Goal: Transaction & Acquisition: Book appointment/travel/reservation

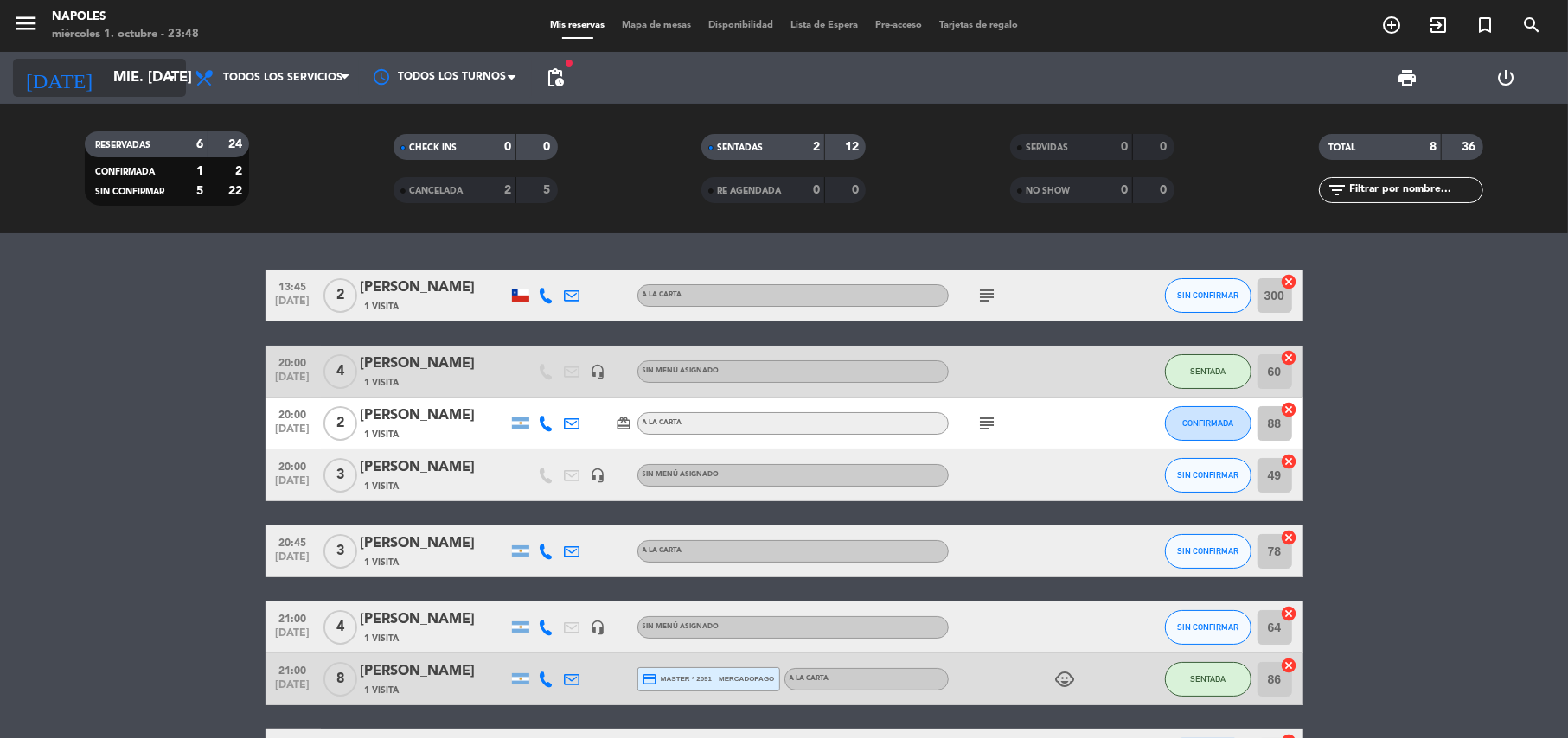
click at [120, 78] on input "mié. [DATE]" at bounding box center [198, 78] width 187 height 34
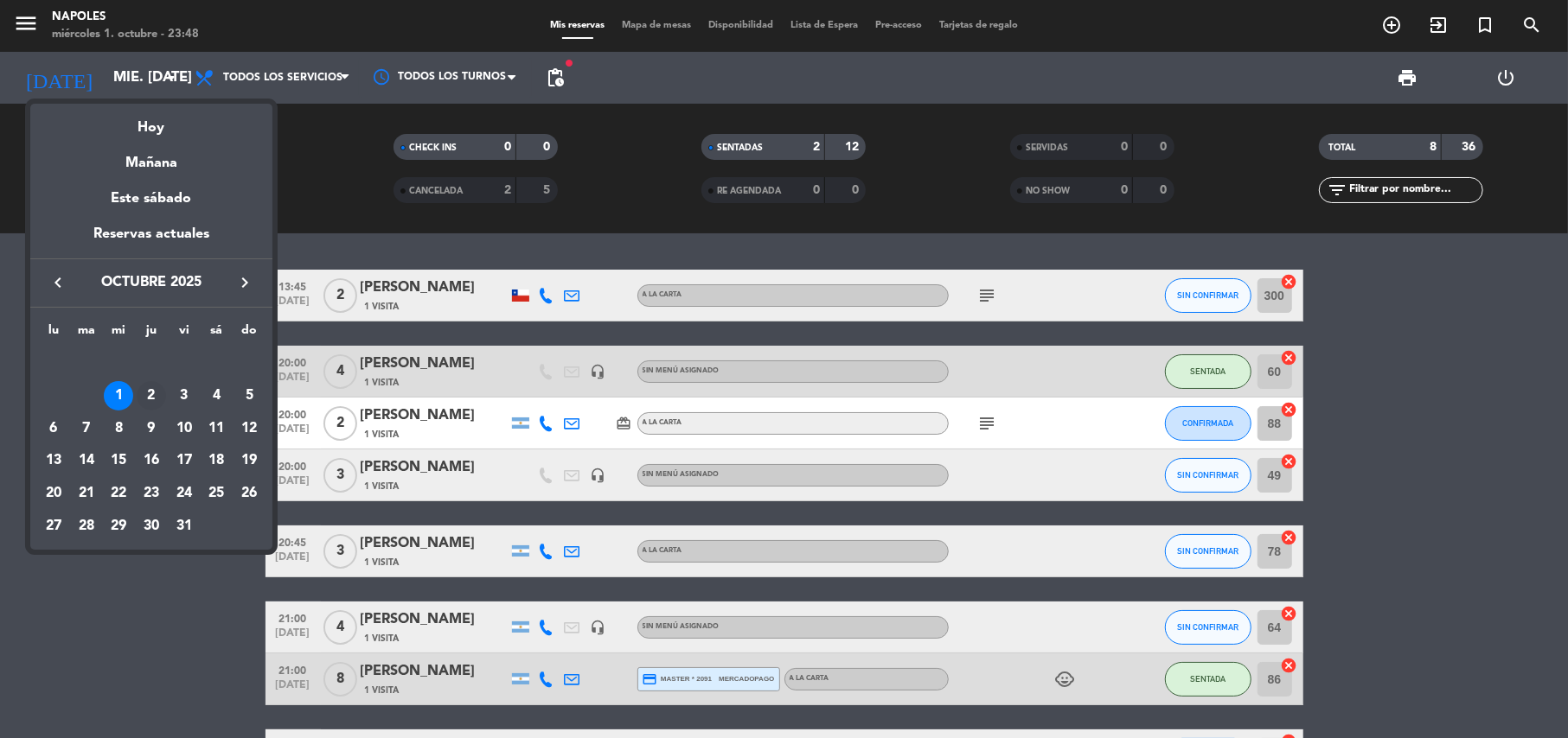
click at [146, 392] on div "2" at bounding box center [152, 396] width 29 height 29
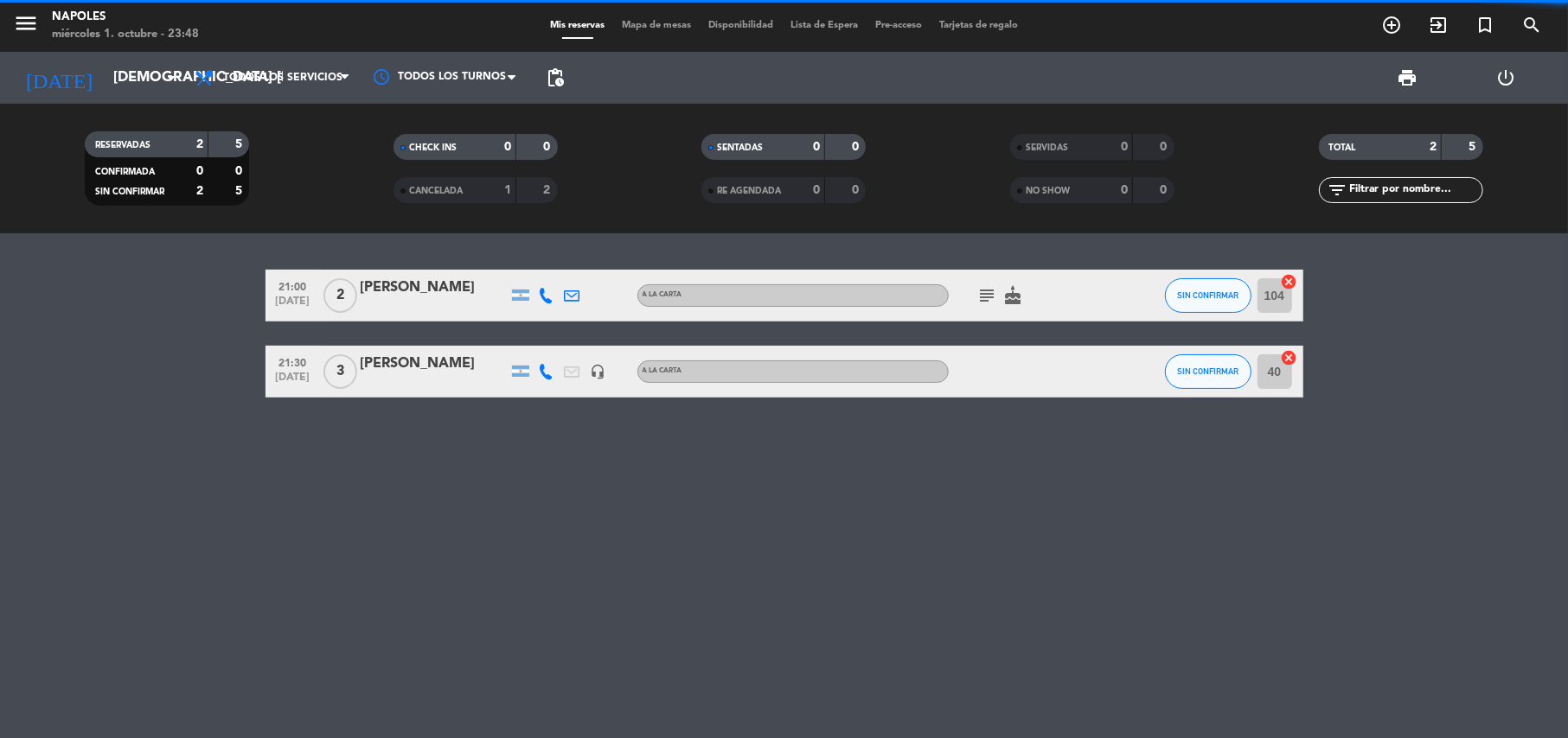
click at [267, 87] on span "Todos los servicios" at bounding box center [272, 77] width 173 height 38
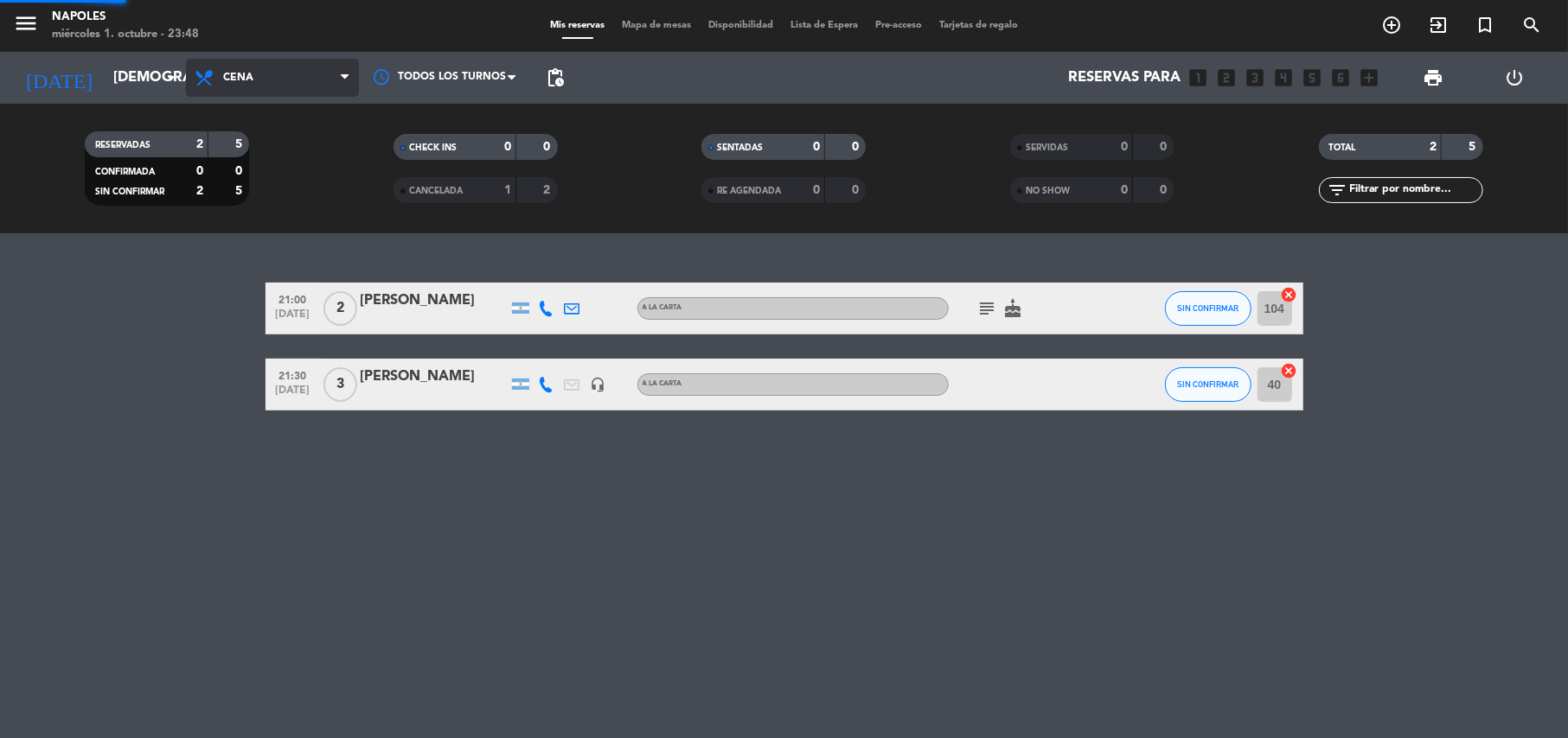
click at [256, 263] on ng-component "menu [PERSON_NAME] miércoles 1. octubre - 23:48 Mis reservas Mapa de mesas Disp…" at bounding box center [784, 369] width 1568 height 738
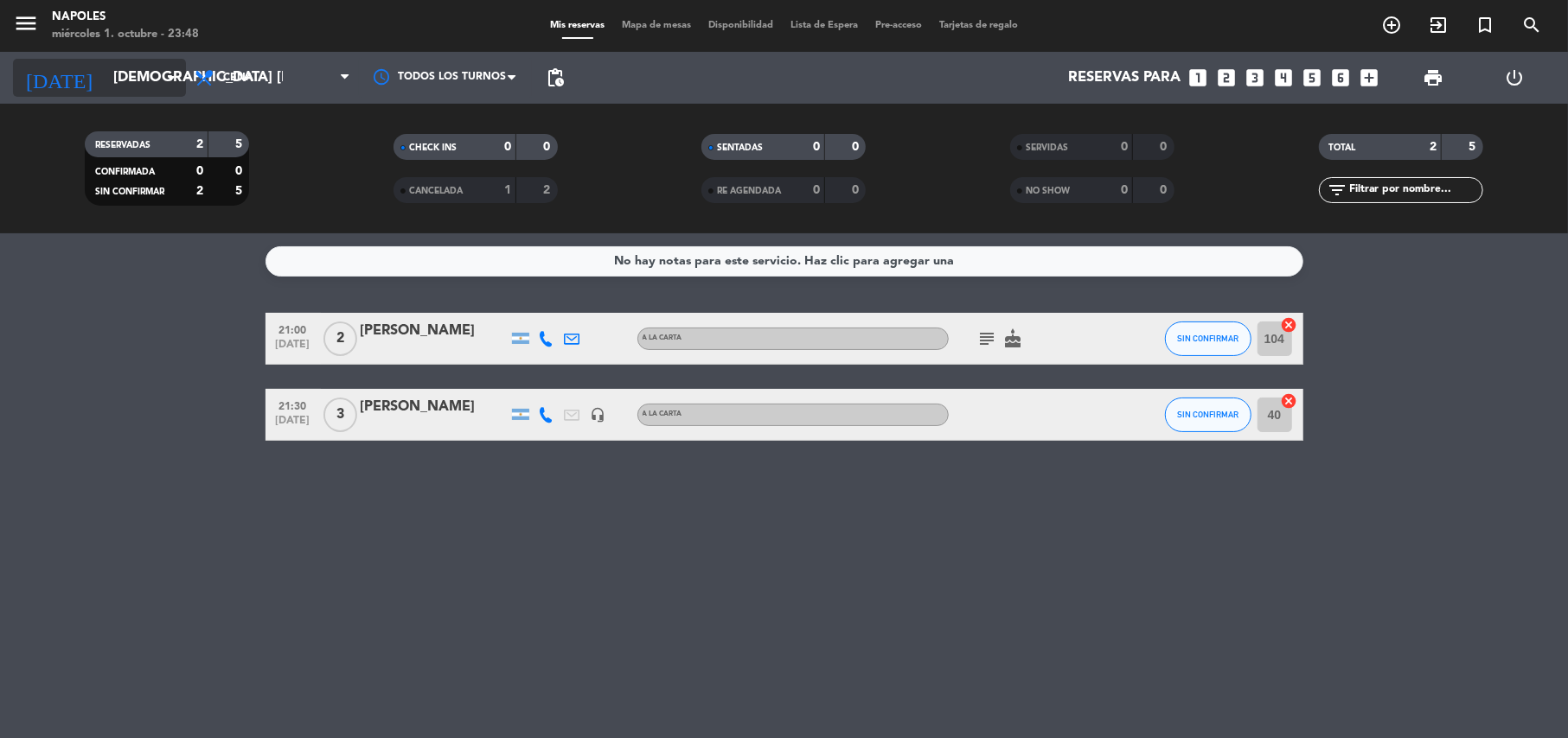
click at [157, 64] on input "[DEMOGRAPHIC_DATA] [DATE]" at bounding box center [198, 78] width 187 height 34
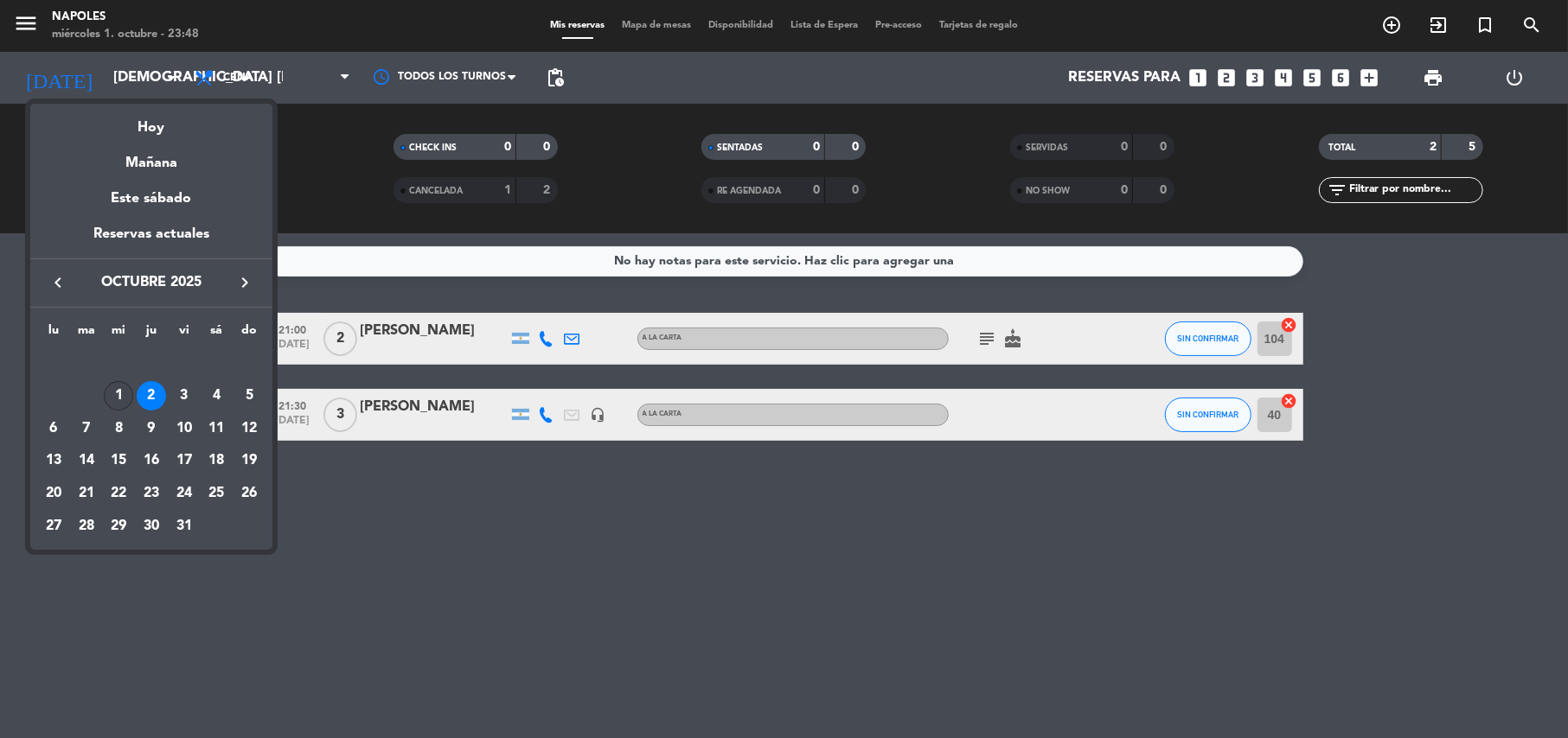
click at [118, 396] on div "1" at bounding box center [119, 396] width 29 height 29
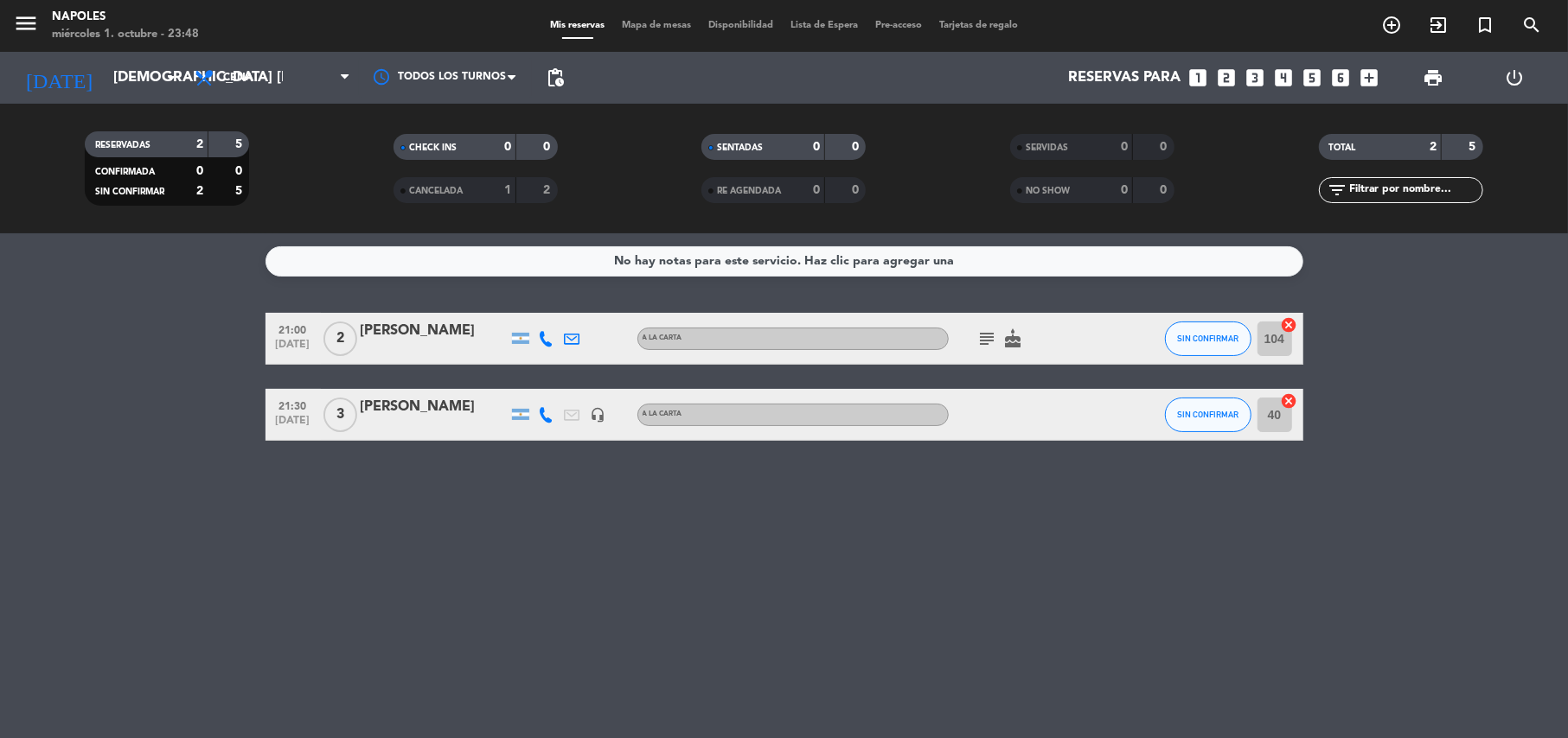
type input "mié. [DATE]"
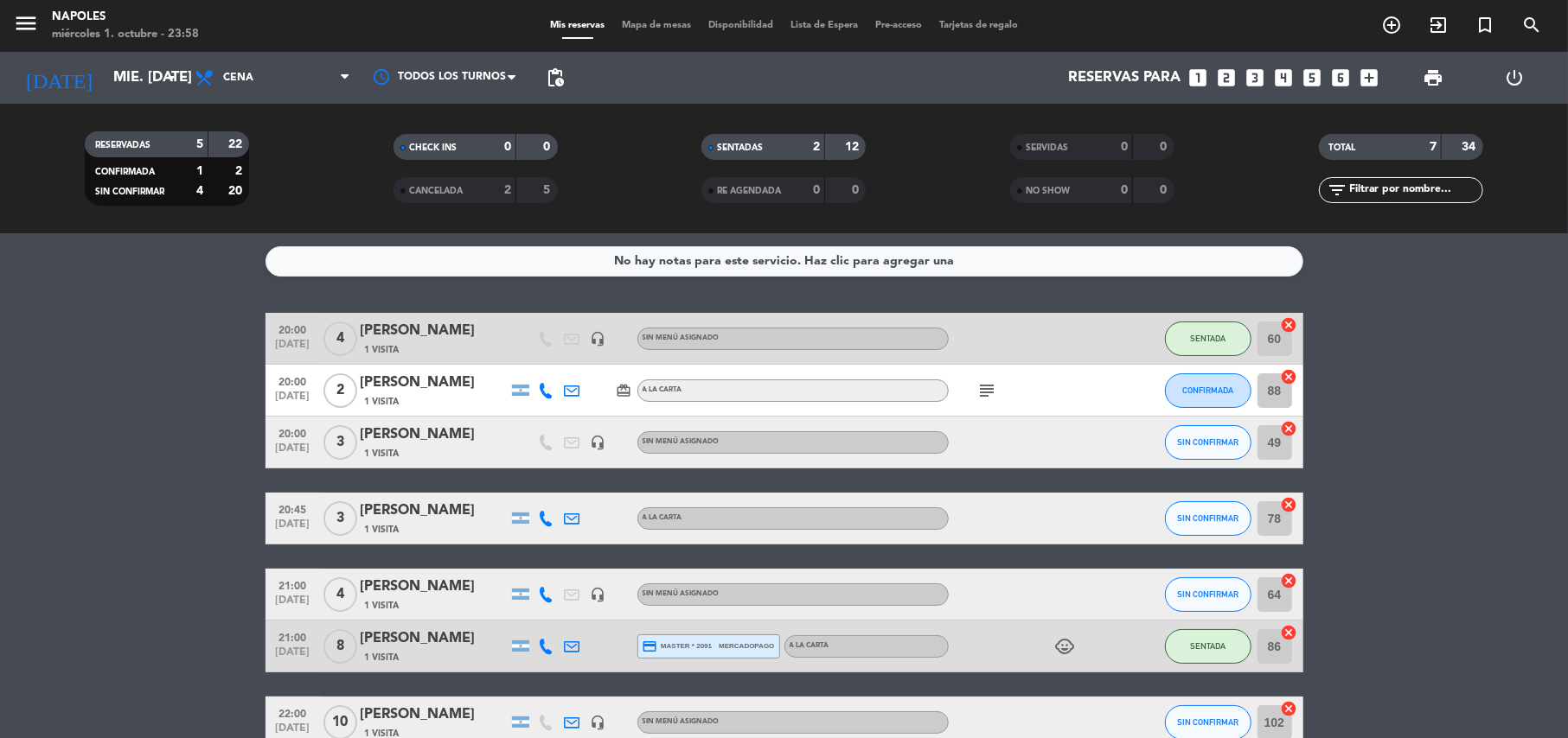
click at [1285, 71] on icon "looks_4" at bounding box center [1284, 77] width 22 height 22
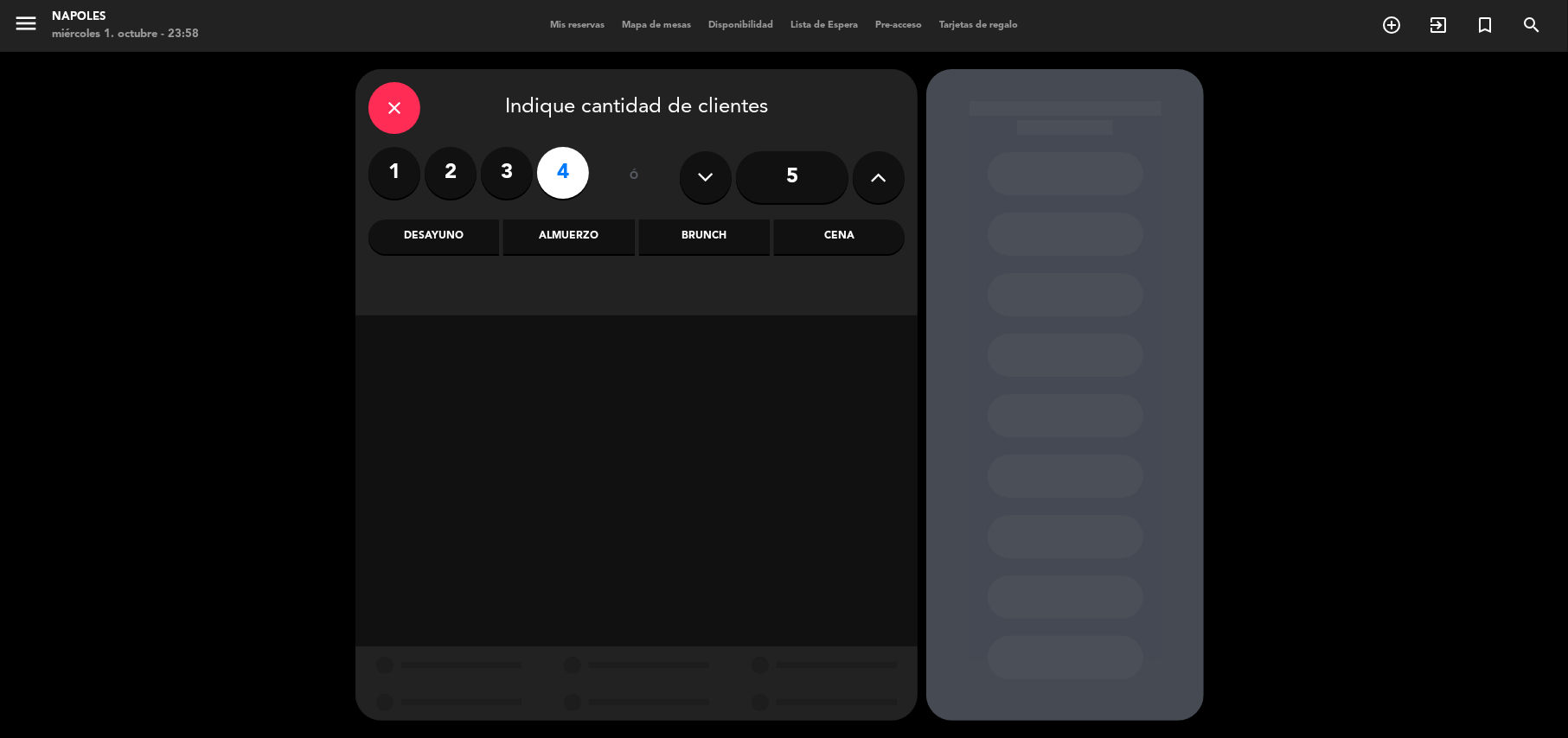
click at [824, 226] on div "Cena" at bounding box center [840, 237] width 131 height 35
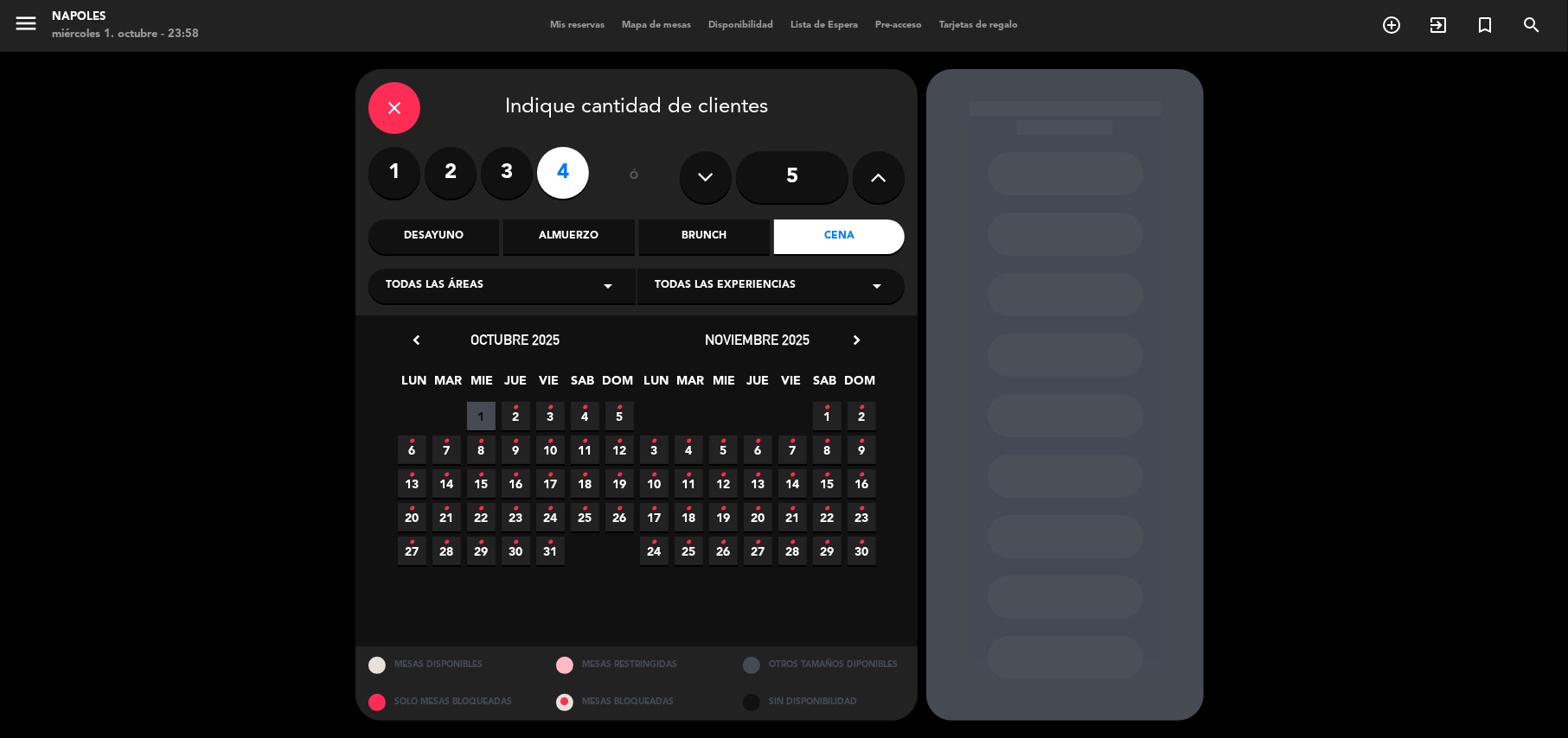
click at [517, 420] on icon "•" at bounding box center [516, 408] width 6 height 28
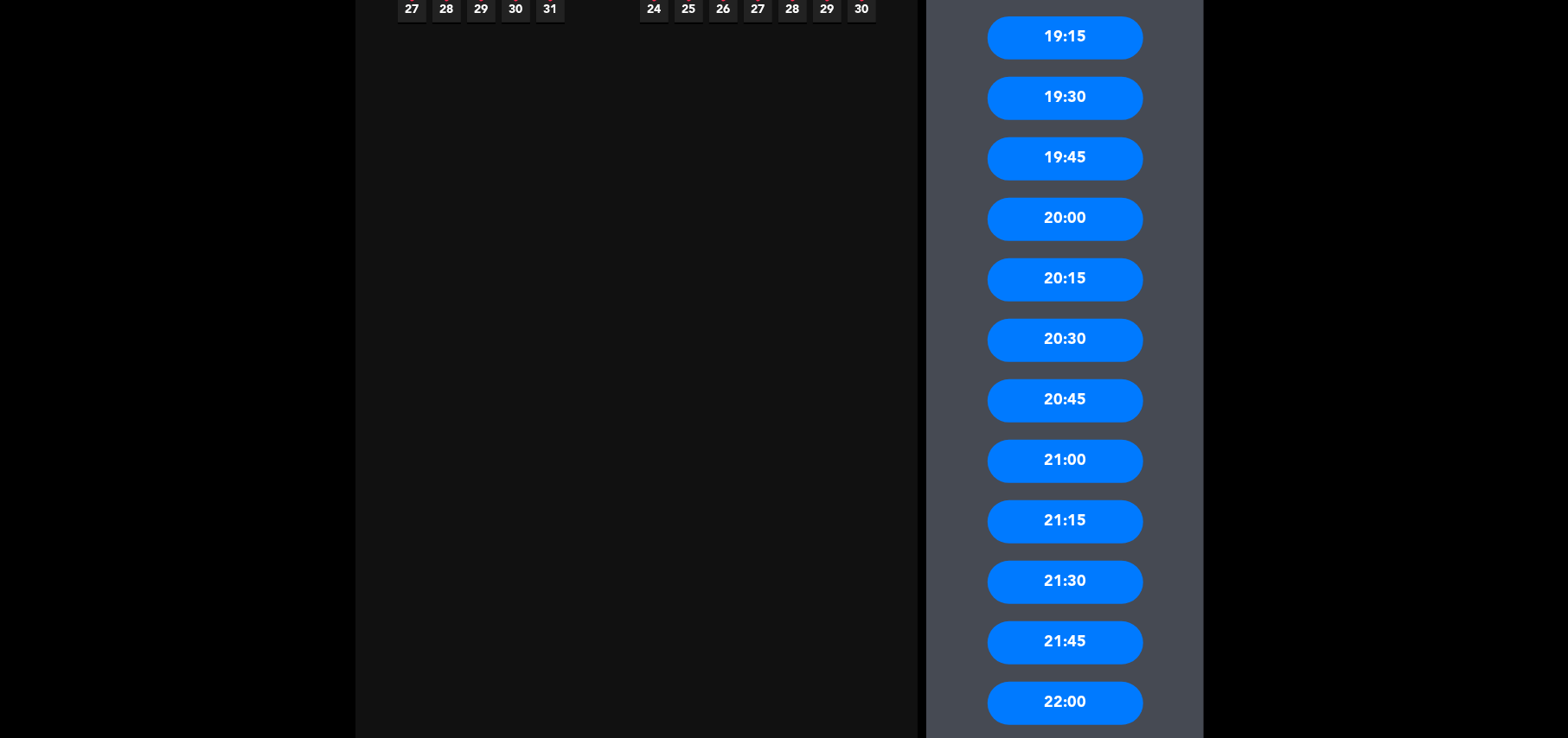
scroll to position [575, 0]
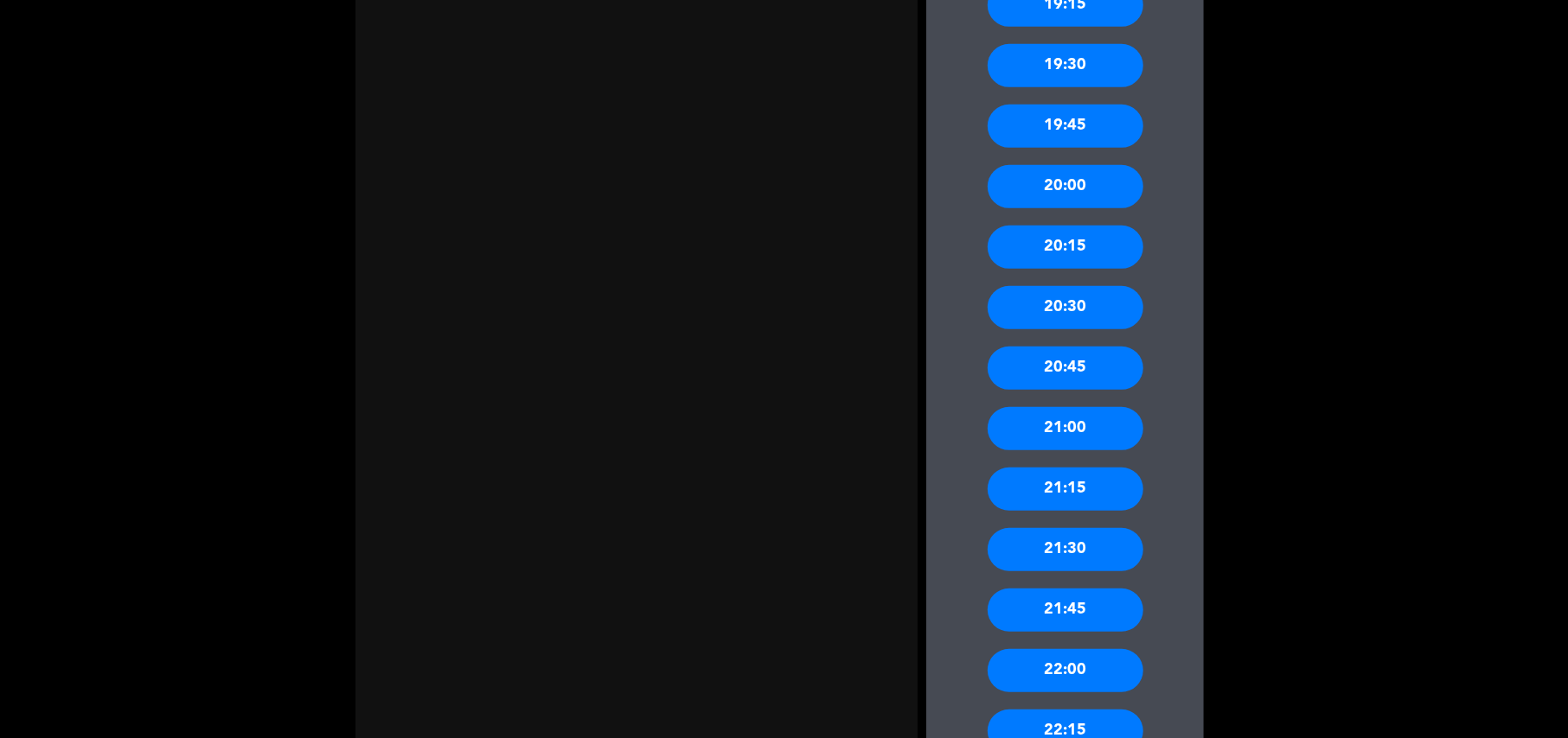
click at [1070, 413] on div "21:00" at bounding box center [1065, 428] width 155 height 43
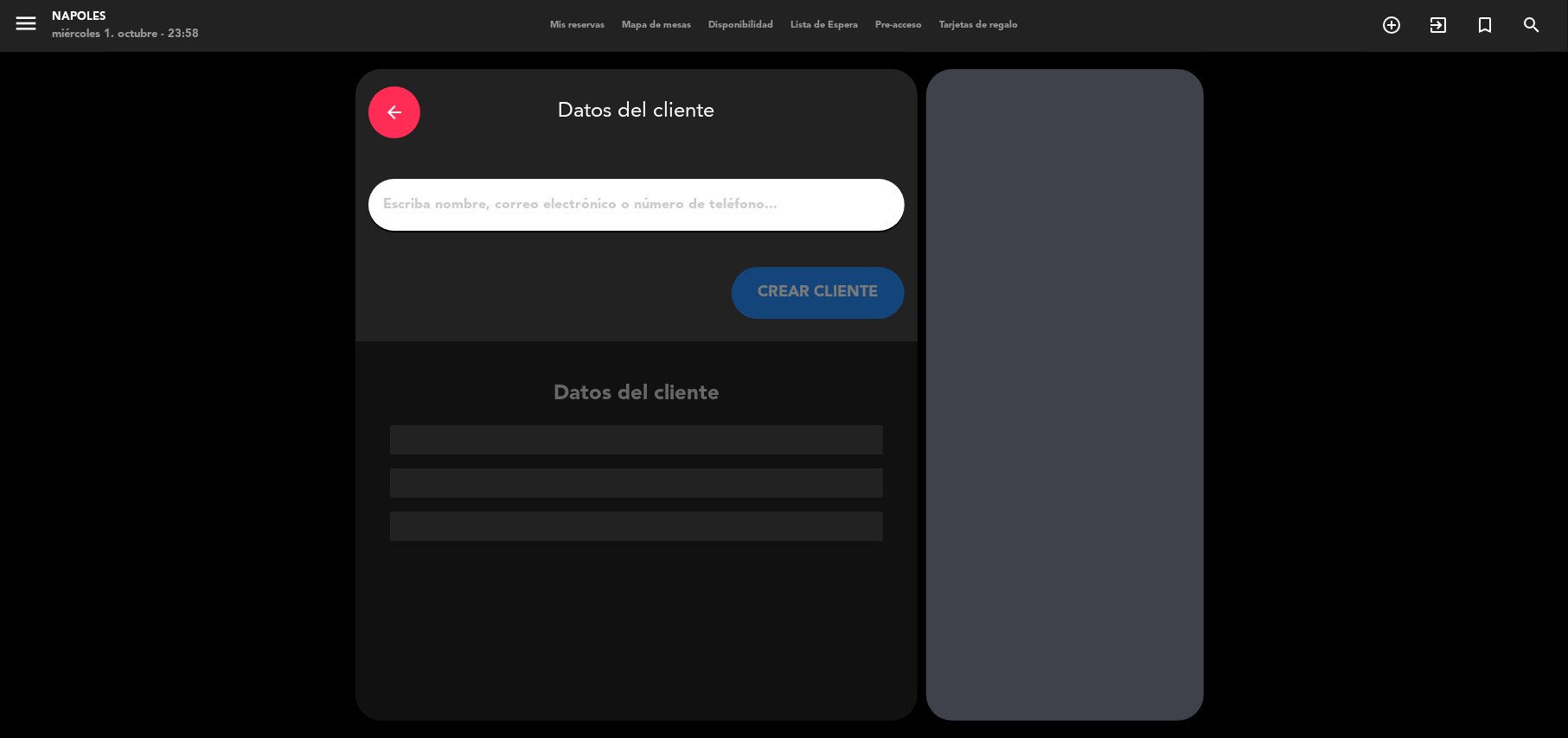
scroll to position [0, 0]
click at [606, 209] on input "1" at bounding box center [636, 205] width 510 height 24
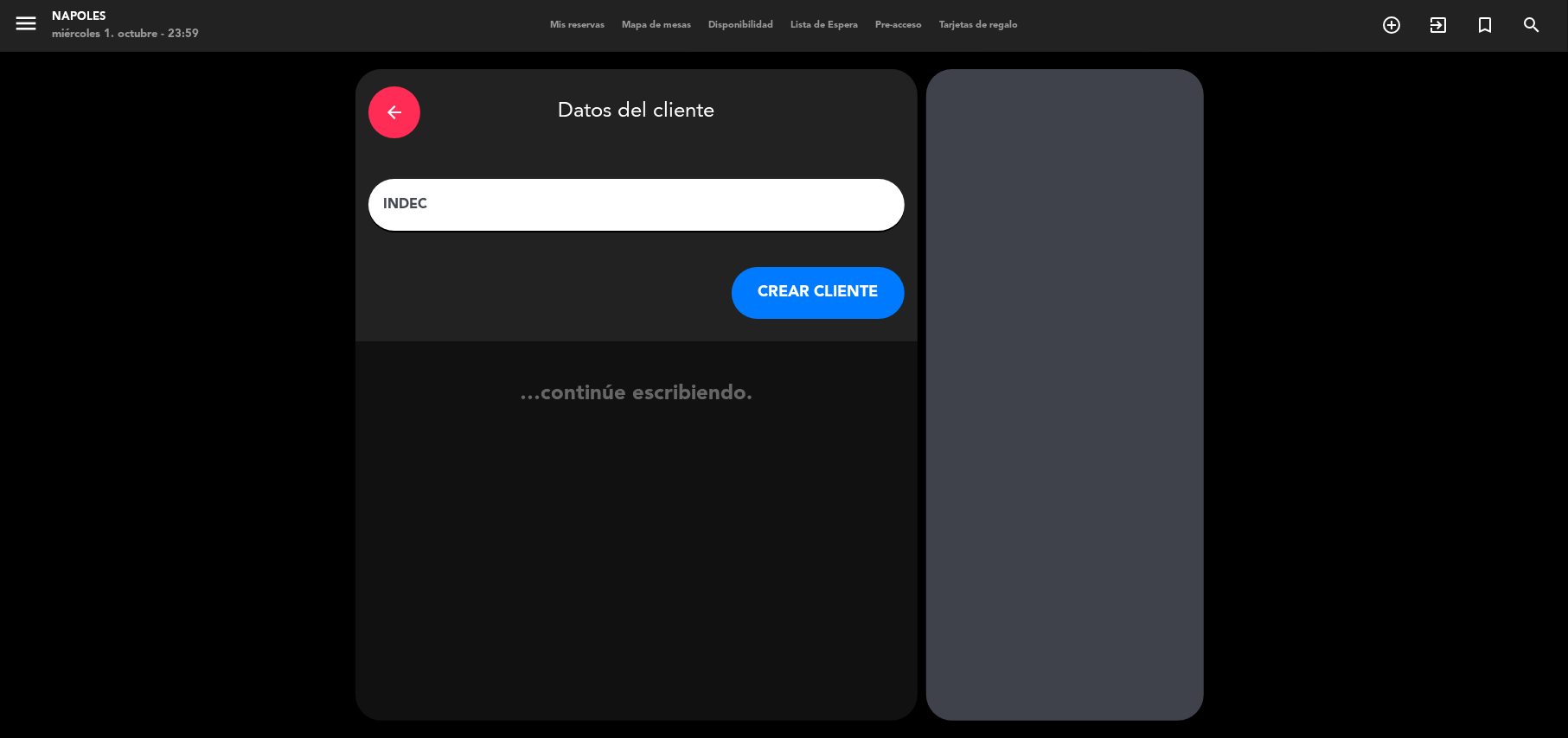
type input "INDEC"
click at [838, 287] on button "CREAR CLIENTE" at bounding box center [818, 293] width 173 height 51
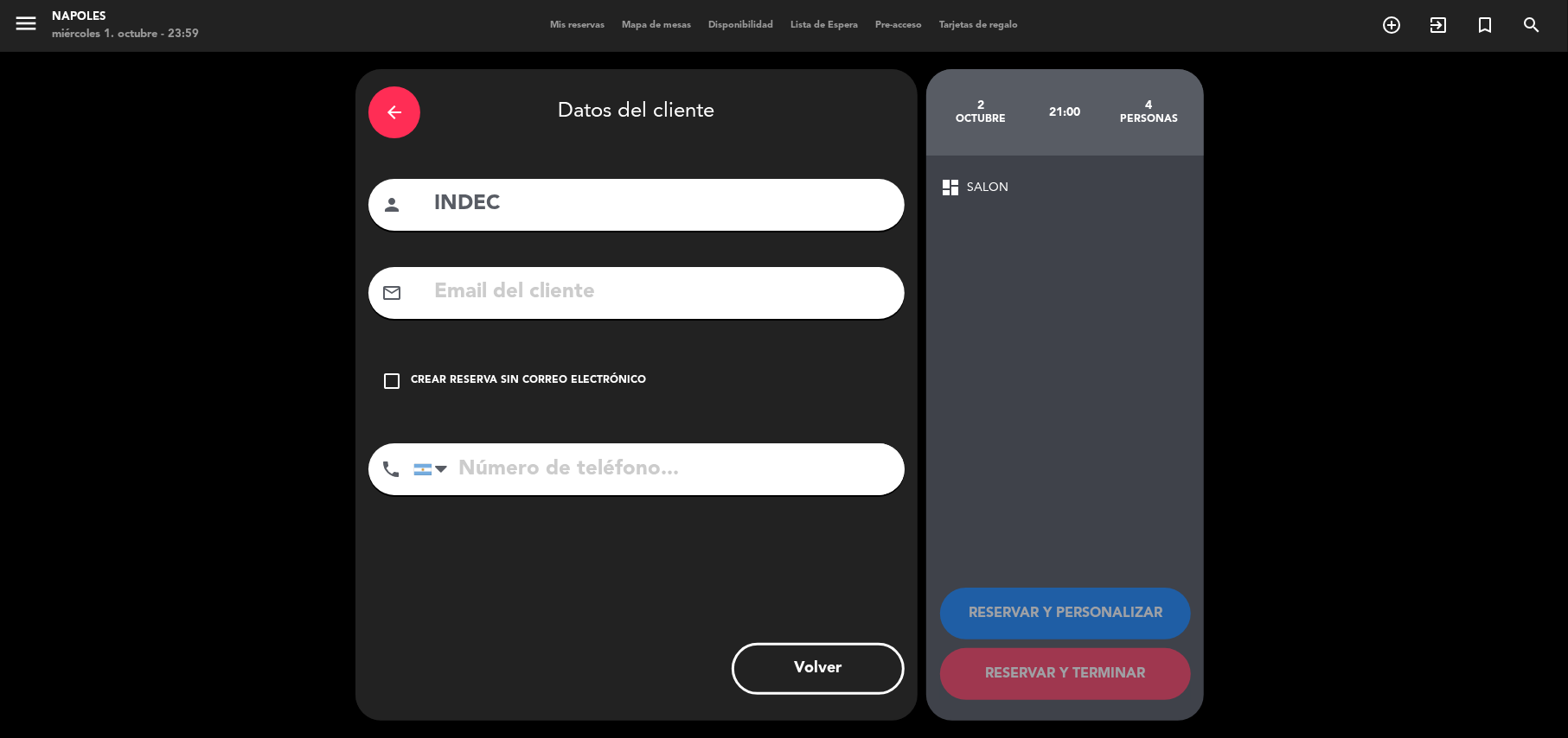
click at [503, 384] on div "Crear reserva sin correo electrónico" at bounding box center [529, 380] width 235 height 17
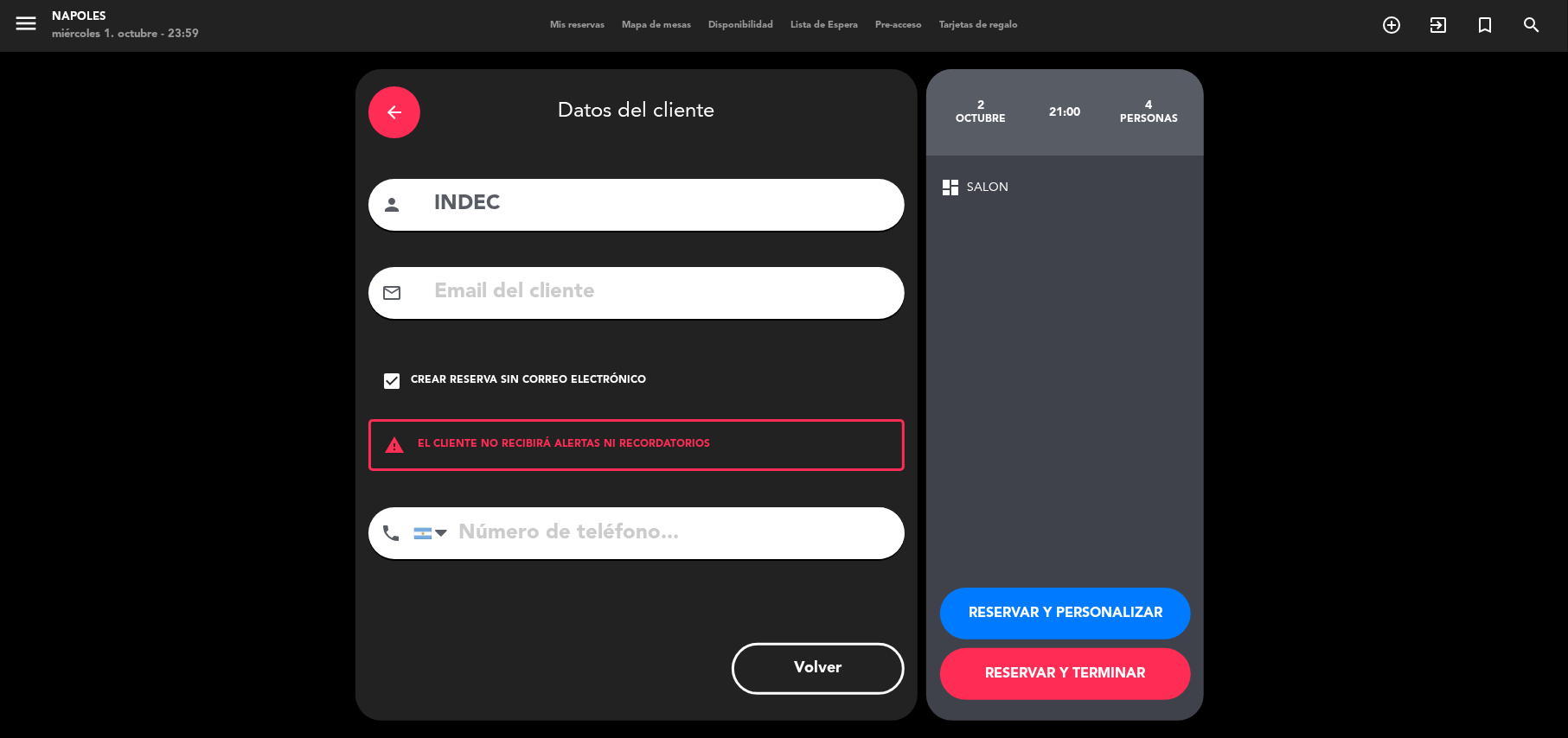
click at [1125, 606] on button "RESERVAR Y PERSONALIZAR" at bounding box center [1065, 614] width 251 height 51
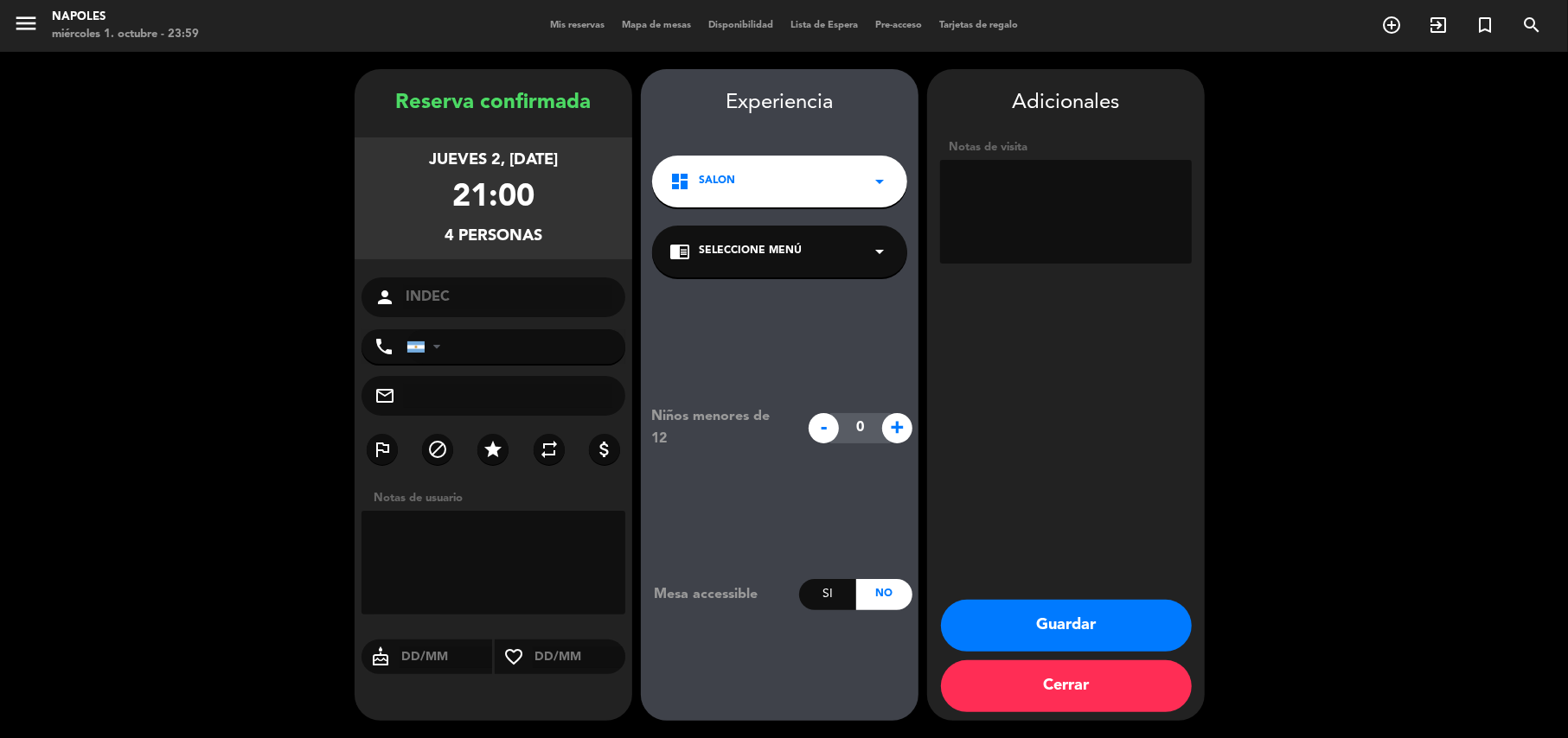
click at [1099, 211] on textarea at bounding box center [1066, 211] width 252 height 104
type textarea "FACU"
click at [1056, 619] on button "Guardar" at bounding box center [1066, 626] width 251 height 51
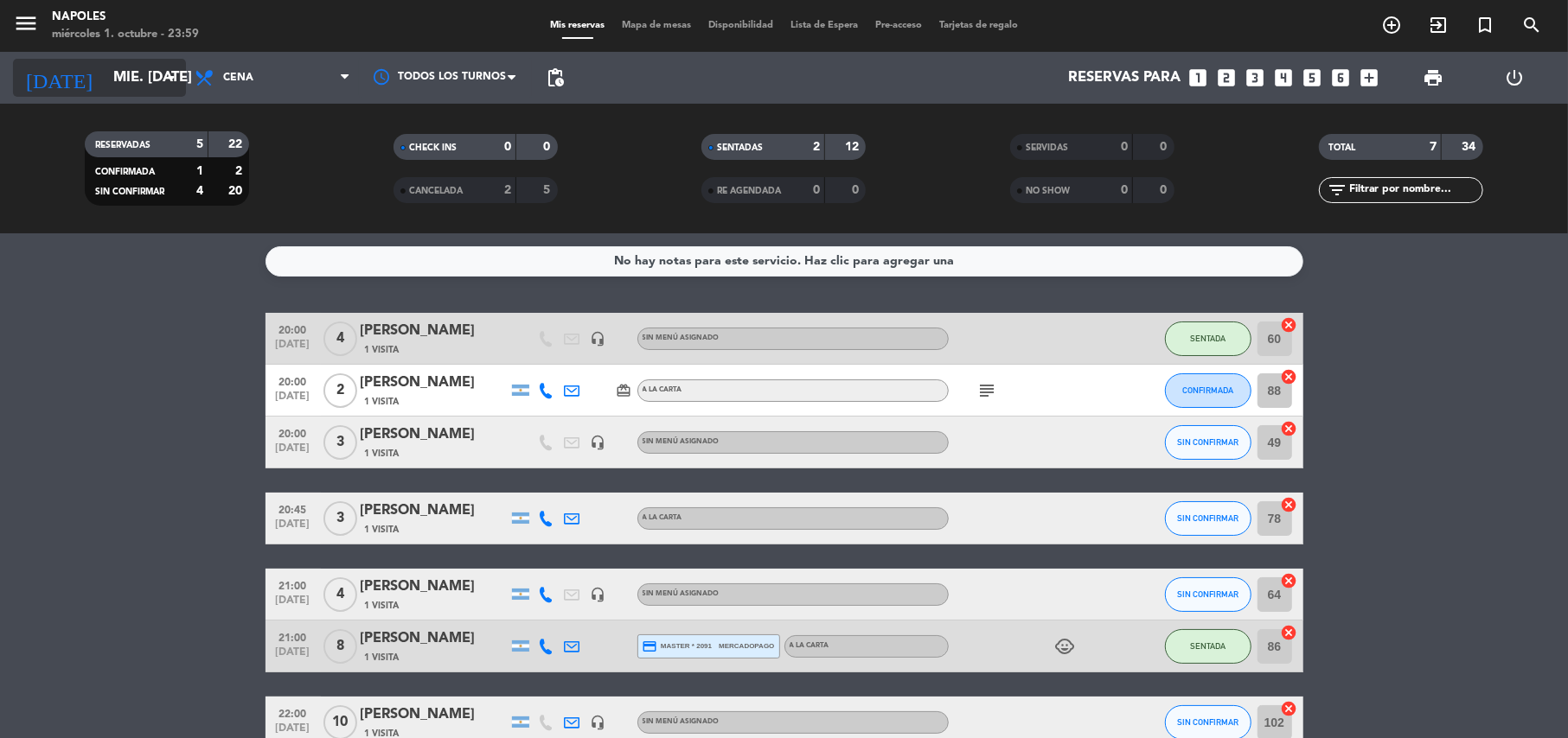
click at [29, 74] on icon "[DATE]" at bounding box center [59, 77] width 92 height 38
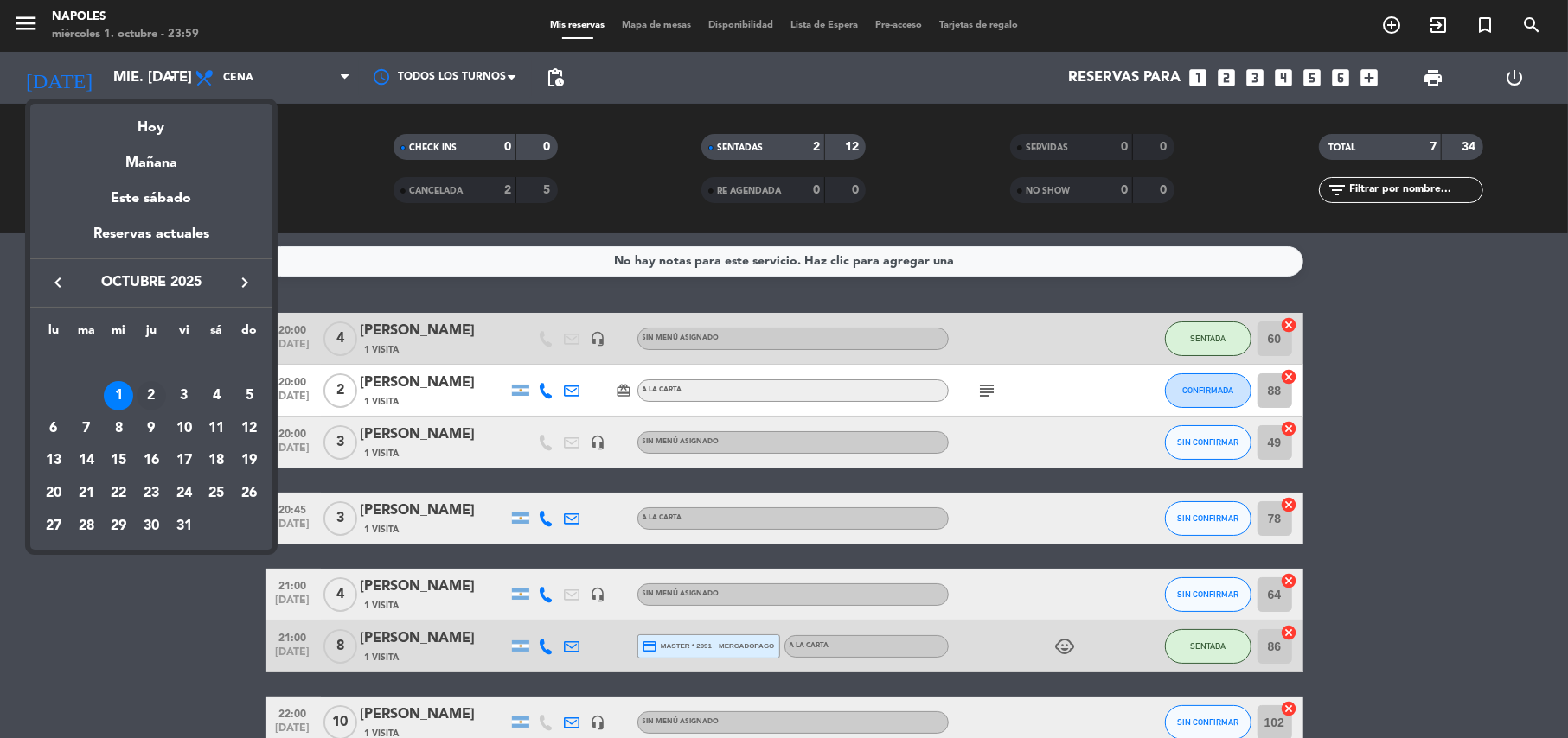
click at [136, 391] on td "2" at bounding box center [152, 396] width 33 height 33
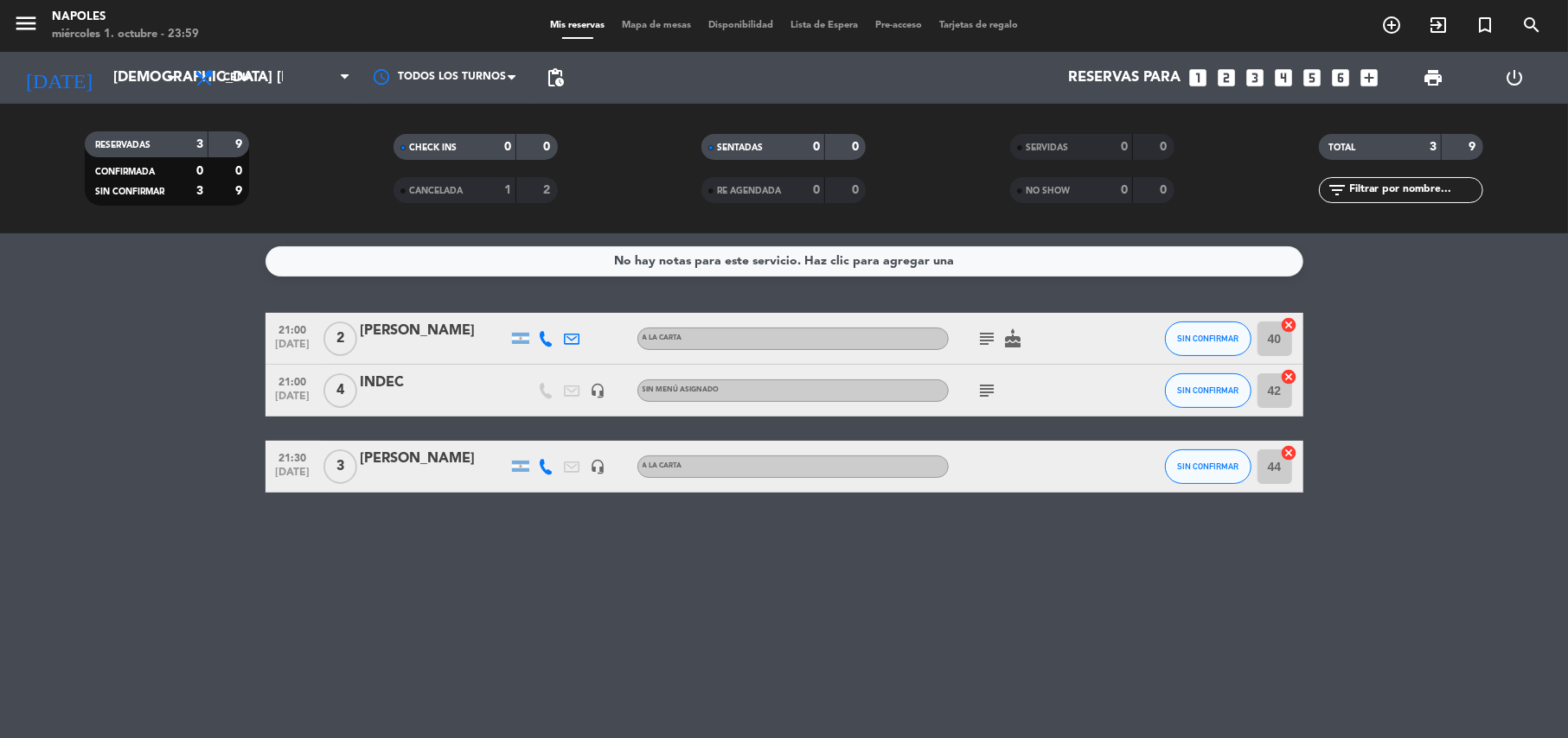
click at [991, 392] on icon "subject" at bounding box center [988, 391] width 21 height 21
click at [105, 74] on input "[DEMOGRAPHIC_DATA] [DATE]" at bounding box center [198, 78] width 187 height 34
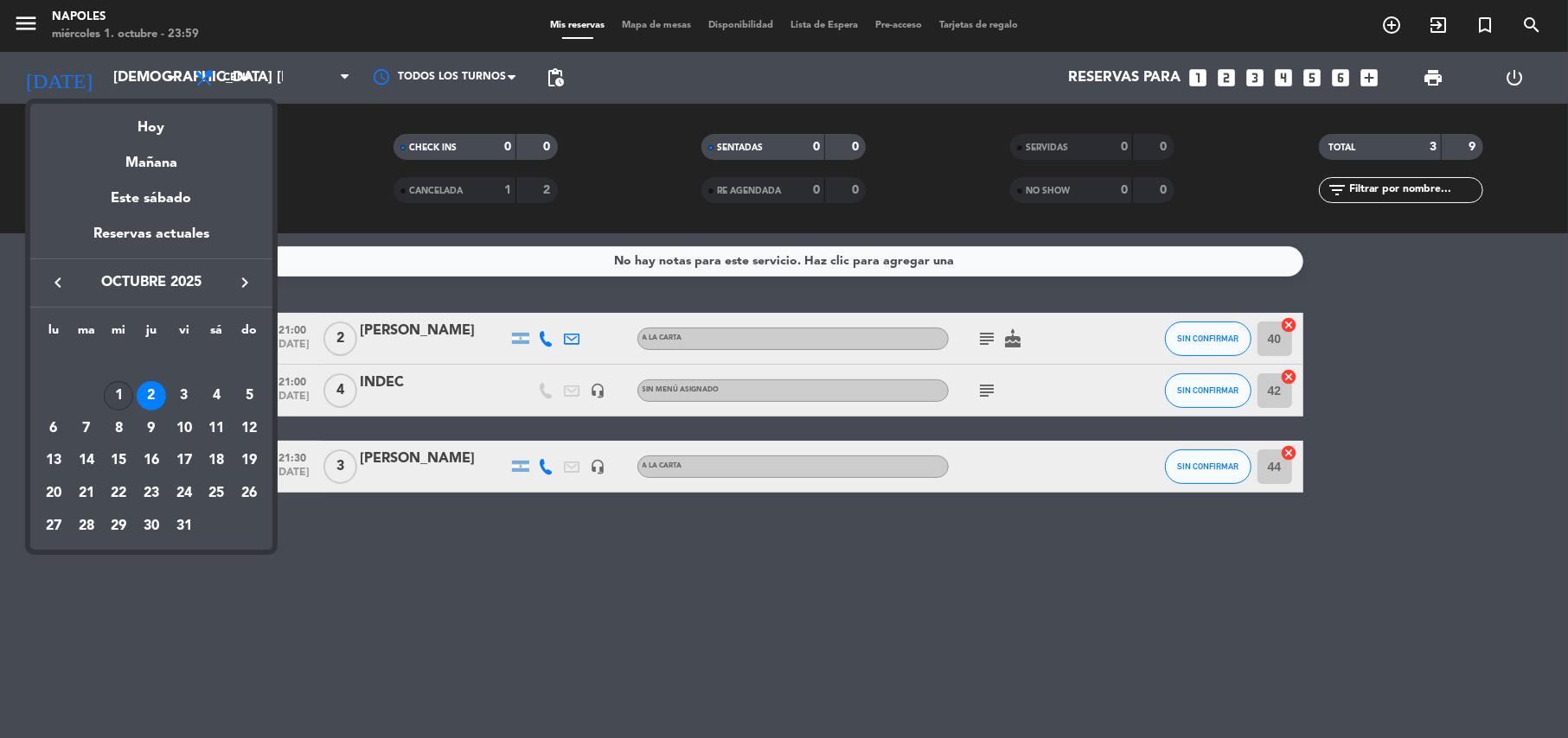
click at [111, 401] on div "1" at bounding box center [119, 396] width 29 height 29
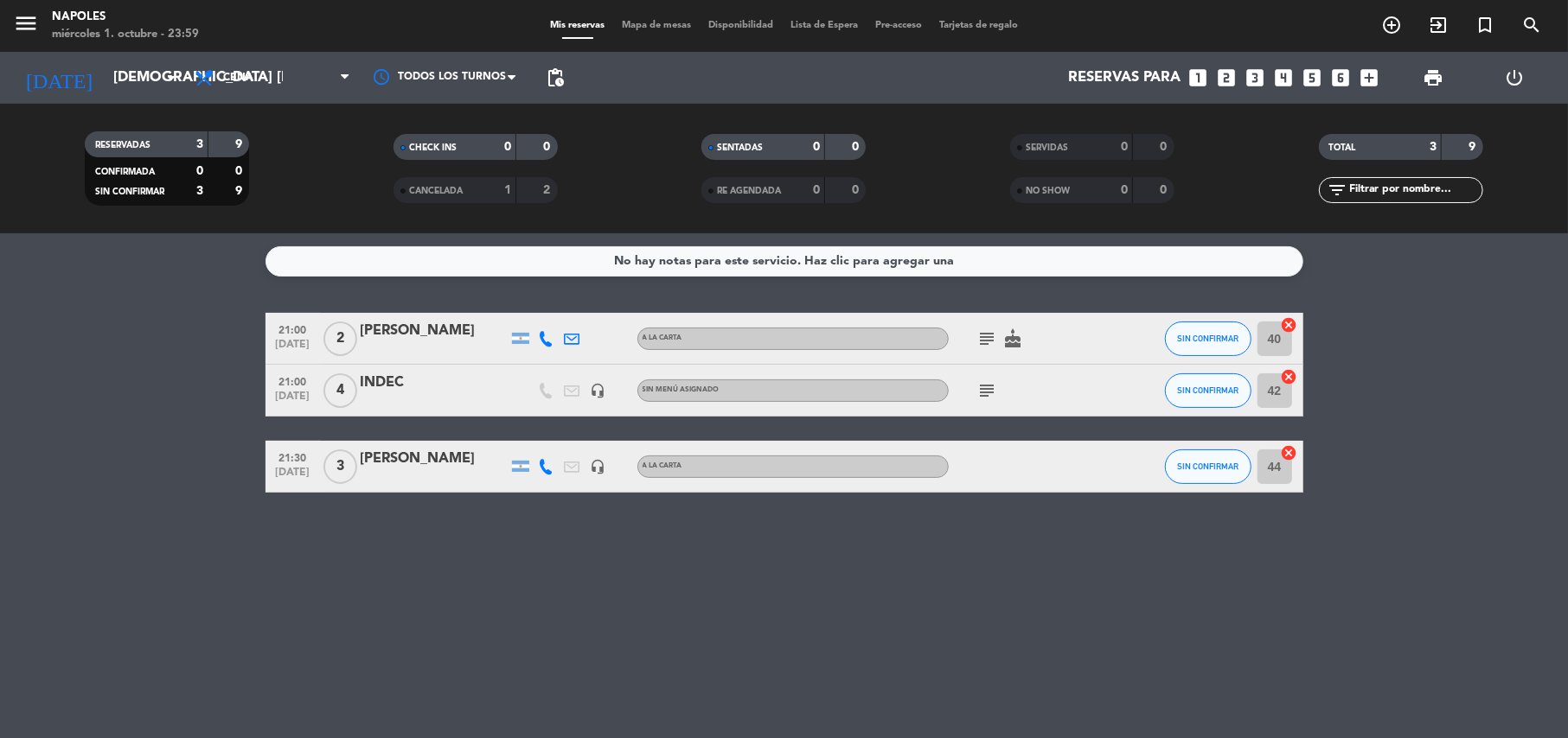
type input "mié. [DATE]"
